Goal: Transaction & Acquisition: Purchase product/service

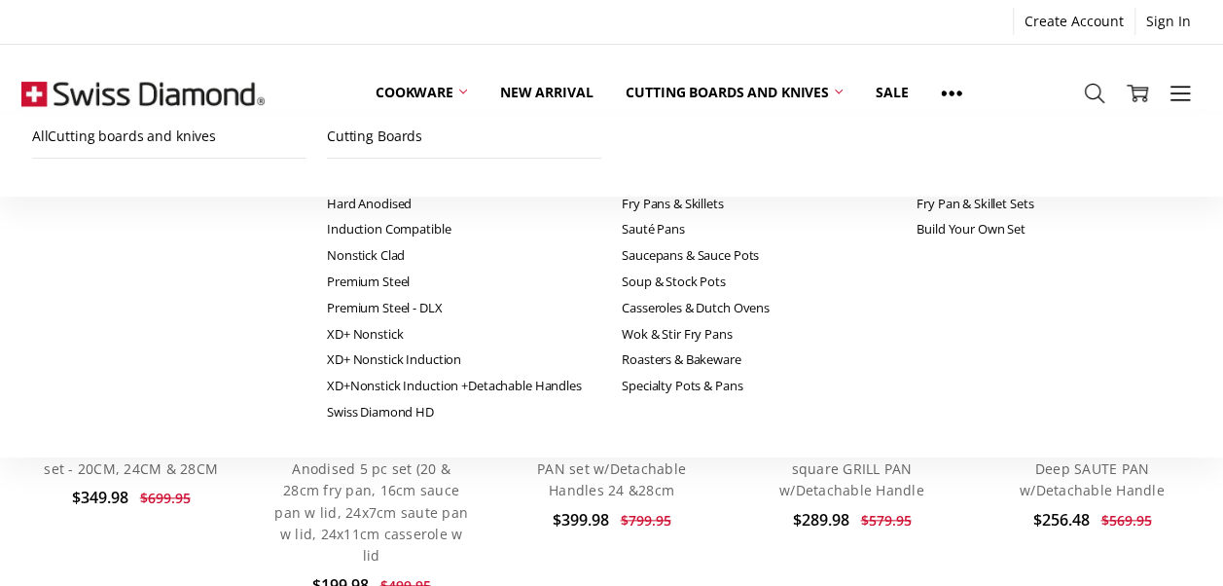
scroll to position [782, 0]
click at [405, 319] on img at bounding box center [371, 311] width 219 height 148
